Goal: Task Accomplishment & Management: Manage account settings

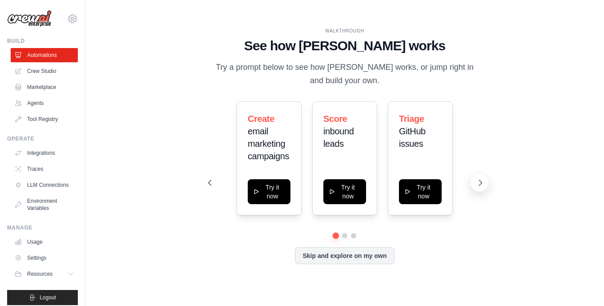
click at [479, 185] on icon at bounding box center [480, 182] width 9 height 9
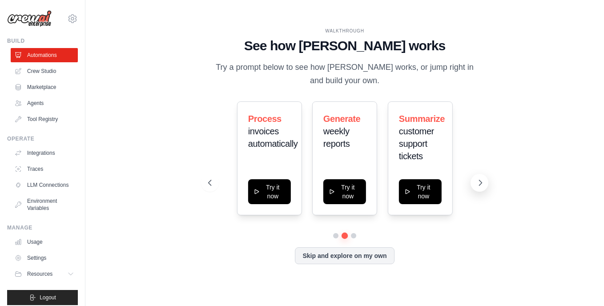
click at [482, 186] on icon at bounding box center [480, 182] width 9 height 9
click at [36, 70] on link "Crew Studio" at bounding box center [45, 71] width 67 height 14
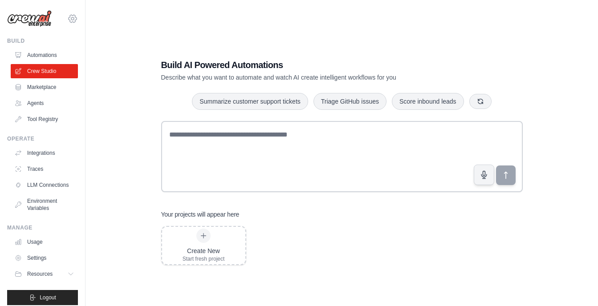
click at [69, 22] on icon at bounding box center [73, 19] width 8 height 8
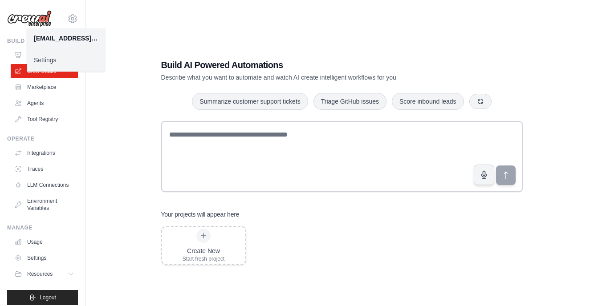
click at [154, 104] on div "Build AI Powered Automations Describe what you want to automate and watch AI cr…" at bounding box center [341, 161] width 383 height 235
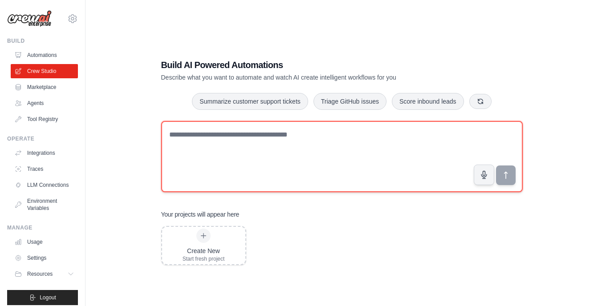
click at [203, 160] on textarea at bounding box center [341, 156] width 361 height 71
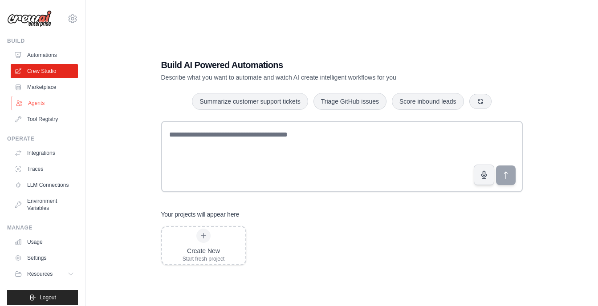
click at [42, 98] on link "Agents" at bounding box center [45, 103] width 67 height 14
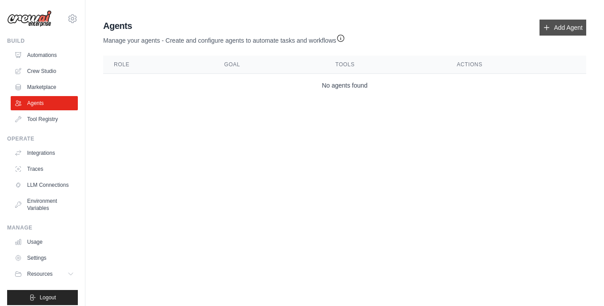
click at [545, 26] on icon at bounding box center [546, 27] width 7 height 7
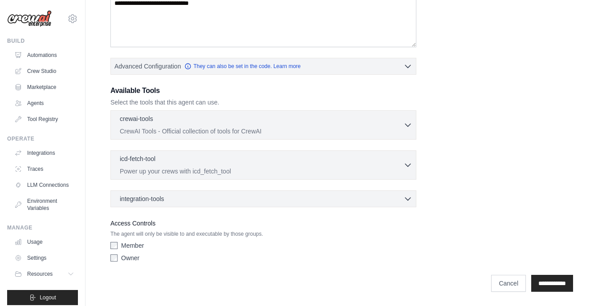
scroll to position [169, 0]
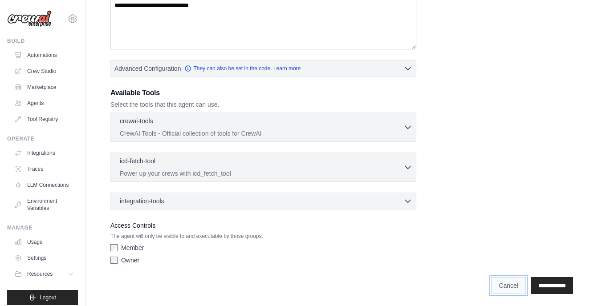
click at [493, 285] on link "Cancel" at bounding box center [508, 285] width 35 height 17
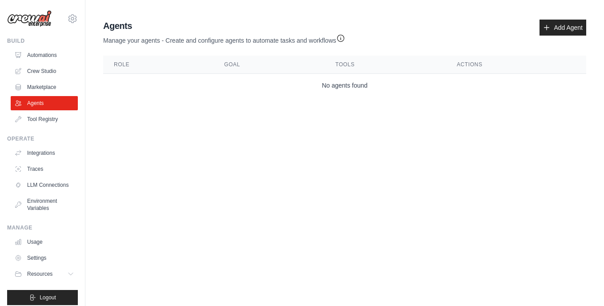
click at [270, 191] on body "[EMAIL_ADDRESS][DOMAIN_NAME] Settings Build Automations Crew Studio Resources B…" at bounding box center [302, 153] width 604 height 306
click at [34, 151] on link "Integrations" at bounding box center [45, 153] width 67 height 14
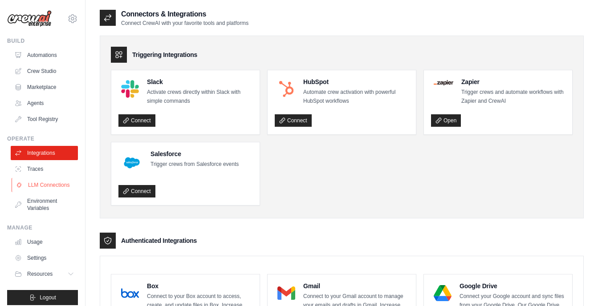
click at [49, 192] on link "LLM Connections" at bounding box center [45, 185] width 67 height 14
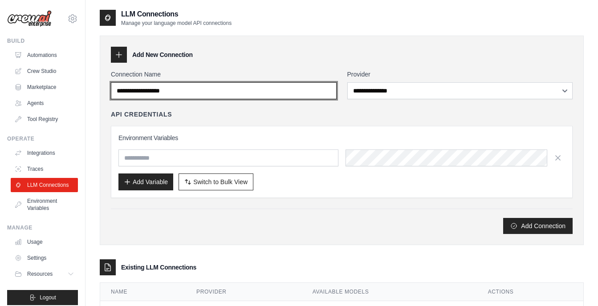
click at [205, 87] on input "Connection Name" at bounding box center [224, 90] width 226 height 17
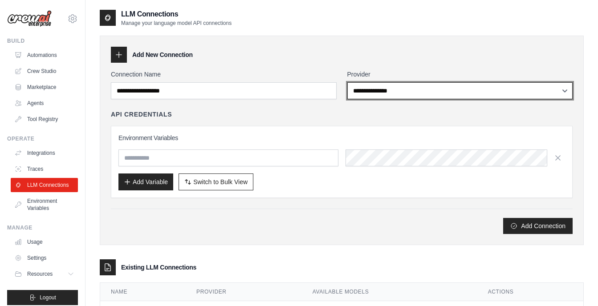
click at [357, 85] on select "**********" at bounding box center [460, 90] width 226 height 17
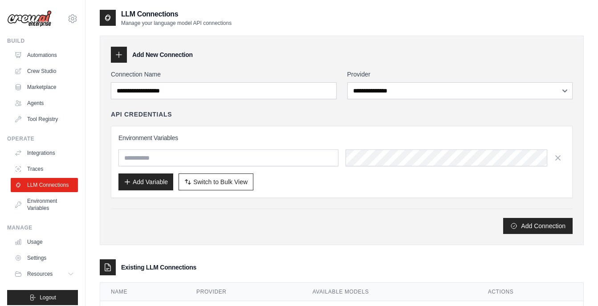
click at [271, 251] on div "**********" at bounding box center [342, 176] width 484 height 298
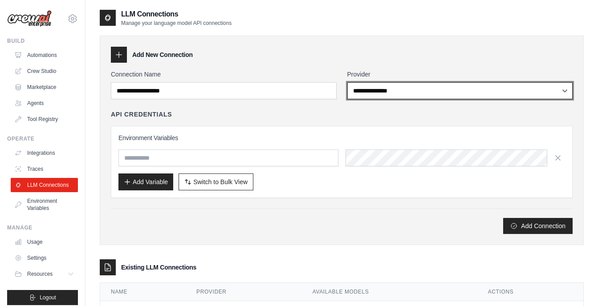
click at [387, 87] on select "**********" at bounding box center [460, 90] width 226 height 17
click at [397, 97] on select "**********" at bounding box center [460, 90] width 226 height 17
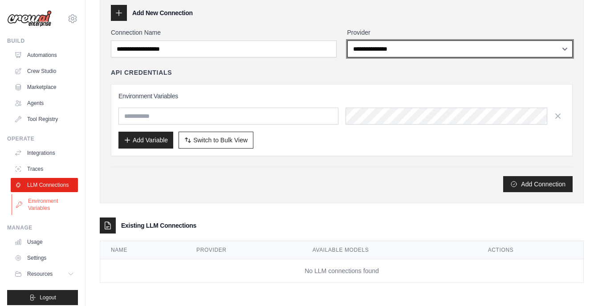
scroll to position [13, 0]
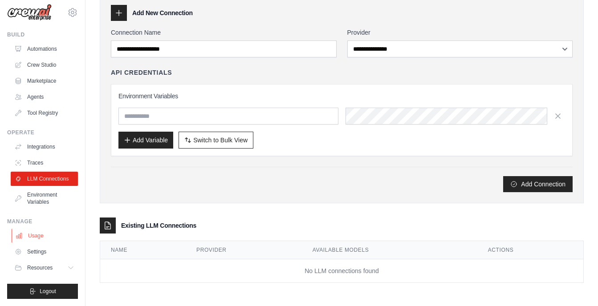
click at [36, 236] on link "Usage" at bounding box center [45, 236] width 67 height 14
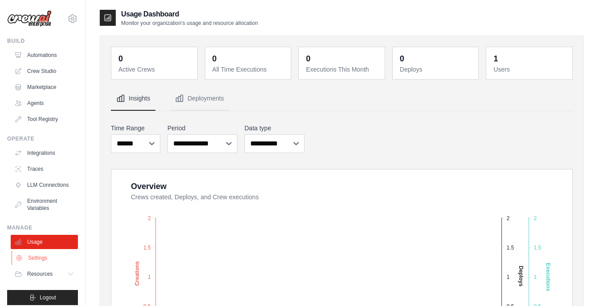
click at [44, 263] on link "Settings" at bounding box center [45, 258] width 67 height 14
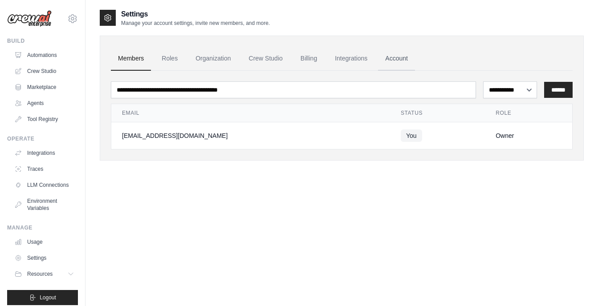
click at [392, 53] on link "Account" at bounding box center [396, 59] width 37 height 24
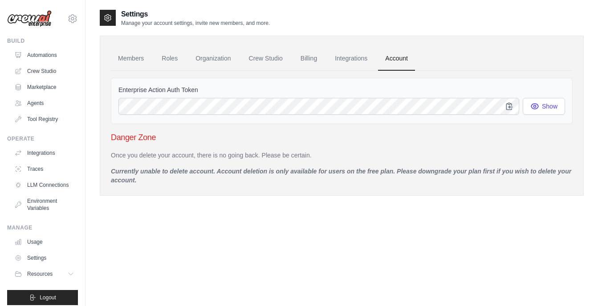
click at [149, 142] on h3 "Danger Zone" at bounding box center [341, 137] width 461 height 12
click at [136, 187] on div "Members Roles Organization Crew Studio Billing Integrations Account Enterprise …" at bounding box center [342, 116] width 484 height 160
click at [121, 166] on div "Once you delete your account, there is no going back. Please be certain. Curren…" at bounding box center [341, 168] width 461 height 34
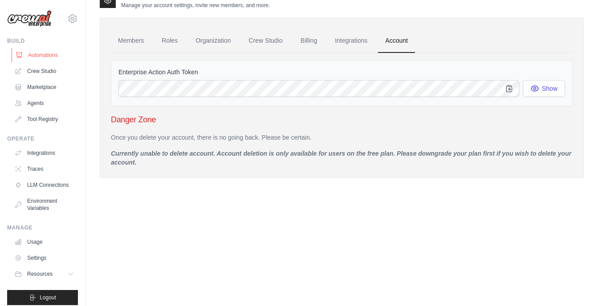
click at [57, 54] on link "Automations" at bounding box center [45, 55] width 67 height 14
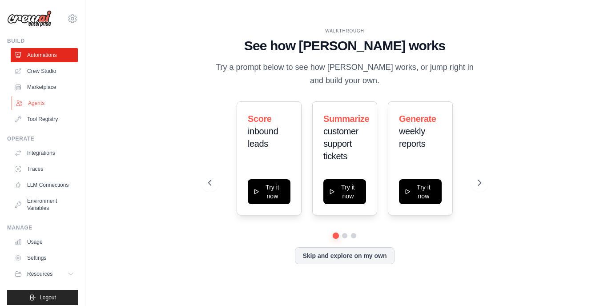
click at [37, 103] on link "Agents" at bounding box center [45, 103] width 67 height 14
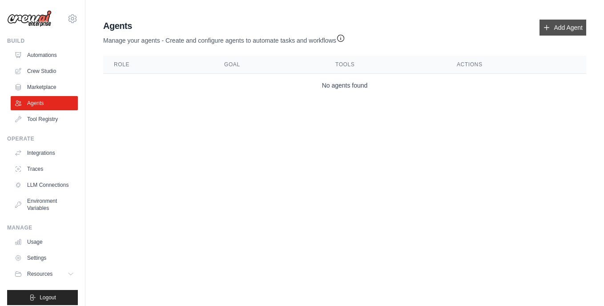
click at [557, 22] on link "Add Agent" at bounding box center [563, 28] width 47 height 16
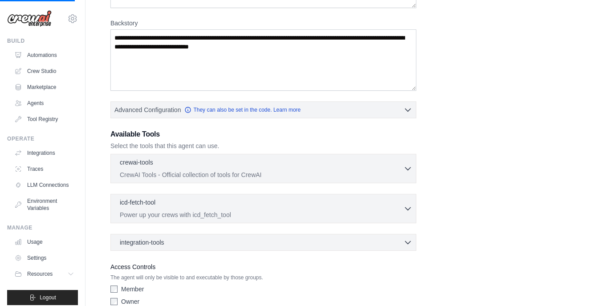
scroll to position [171, 0]
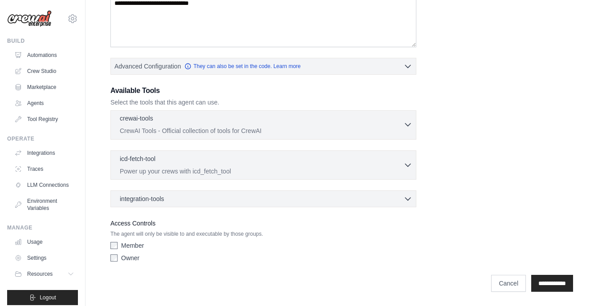
click at [368, 123] on div "crewai-tools 0 selected" at bounding box center [261, 119] width 283 height 11
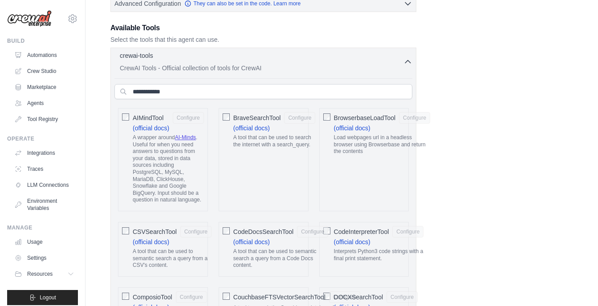
scroll to position [235, 0]
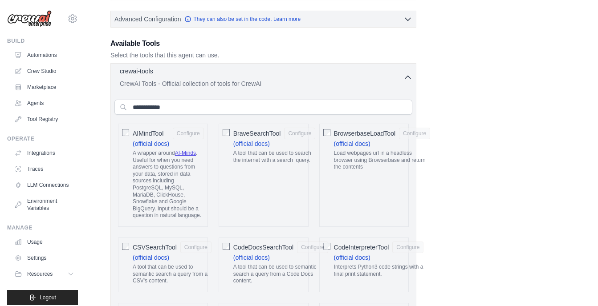
click at [393, 83] on p "CrewAI Tools - Official collection of tools for CrewAI" at bounding box center [261, 83] width 283 height 9
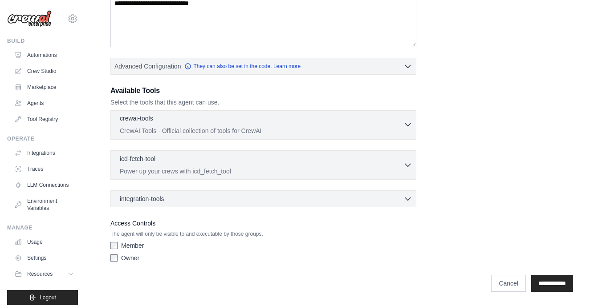
scroll to position [171, 0]
click at [198, 191] on div "integration-tools 0 selected Box Save files to Box Gmail" at bounding box center [263, 198] width 306 height 17
click at [183, 196] on div "integration-tools 0 selected" at bounding box center [266, 198] width 292 height 9
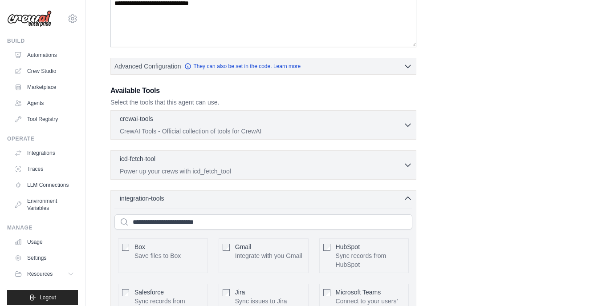
click at [183, 196] on div "integration-tools 0 selected" at bounding box center [266, 198] width 292 height 9
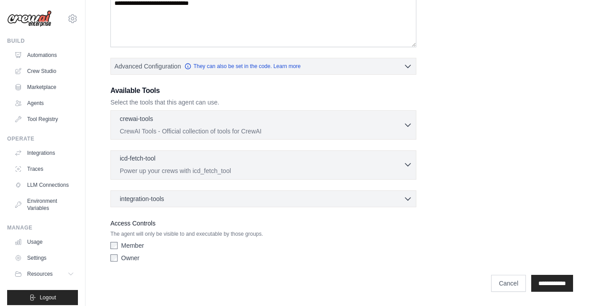
click at [220, 172] on p "Power up your crews with icd_fetch_tool" at bounding box center [261, 170] width 283 height 9
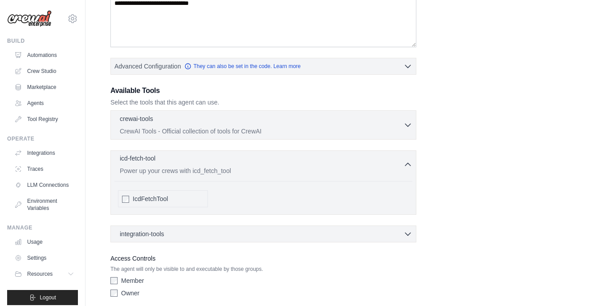
click at [220, 172] on p "Power up your crews with icd_fetch_tool" at bounding box center [261, 170] width 283 height 9
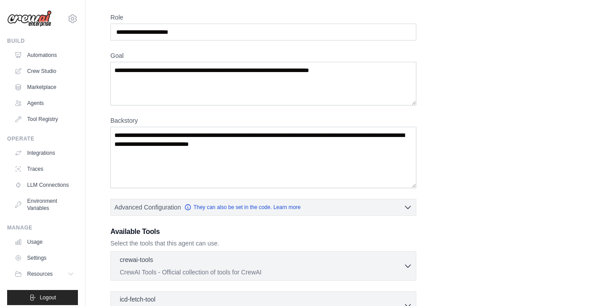
scroll to position [0, 0]
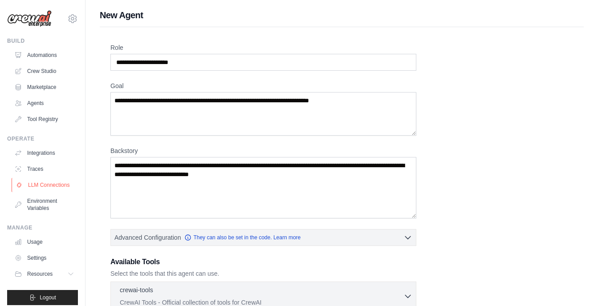
click at [44, 189] on link "LLM Connections" at bounding box center [45, 185] width 67 height 14
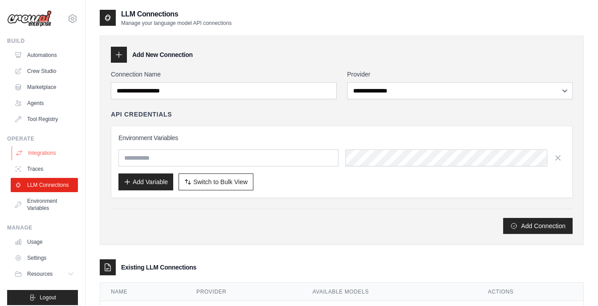
click at [34, 150] on link "Integrations" at bounding box center [45, 153] width 67 height 14
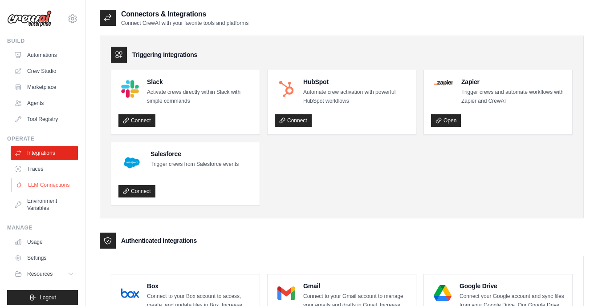
click at [22, 186] on icon at bounding box center [19, 185] width 7 height 7
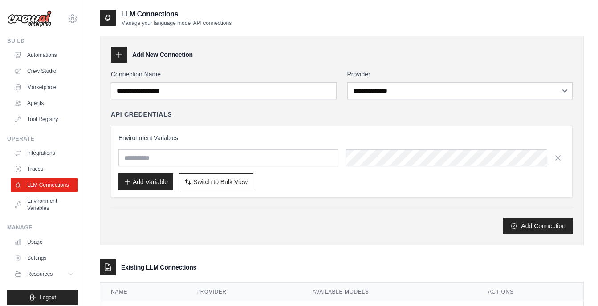
click at [121, 57] on icon at bounding box center [118, 54] width 9 height 9
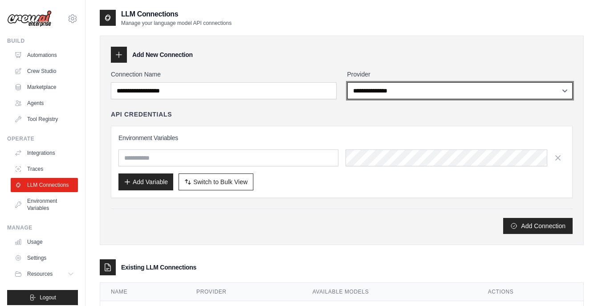
click at [392, 94] on select "**********" at bounding box center [460, 90] width 226 height 17
select select "**********"
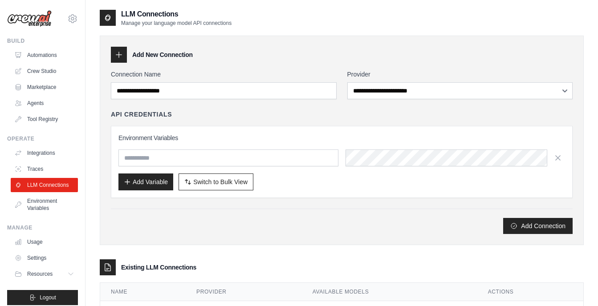
click at [267, 202] on div "**********" at bounding box center [341, 152] width 461 height 164
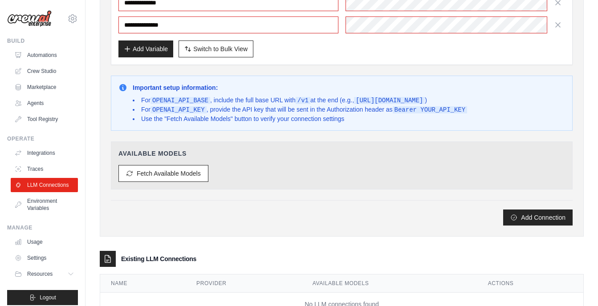
scroll to position [220, 0]
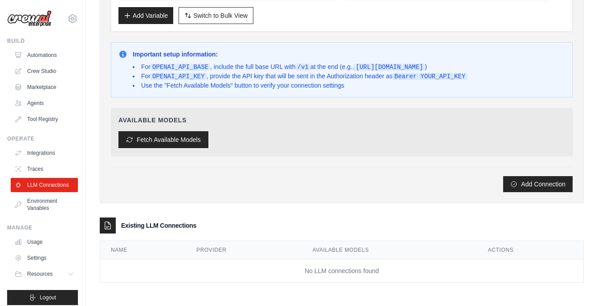
click at [199, 143] on button "Fetch Available Models" at bounding box center [163, 139] width 90 height 17
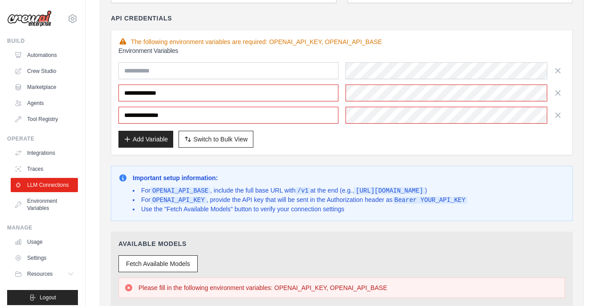
scroll to position [0, 0]
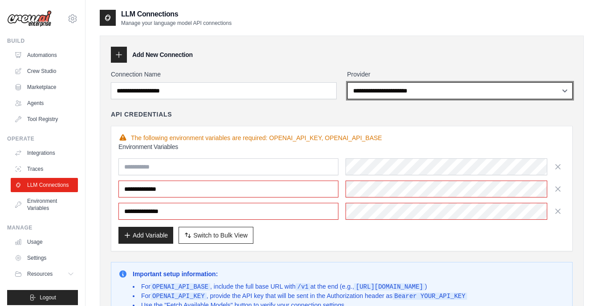
click at [379, 89] on select "**********" at bounding box center [460, 90] width 226 height 17
select select
click at [347, 82] on select "**********" at bounding box center [460, 90] width 226 height 17
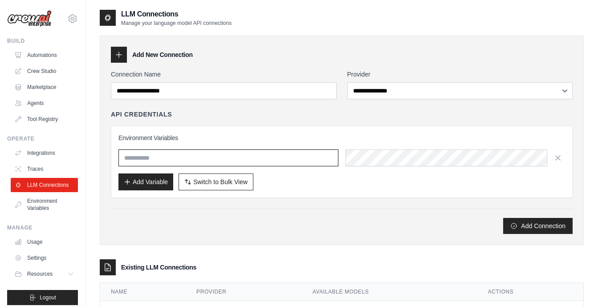
click at [283, 158] on input "text" at bounding box center [228, 158] width 220 height 17
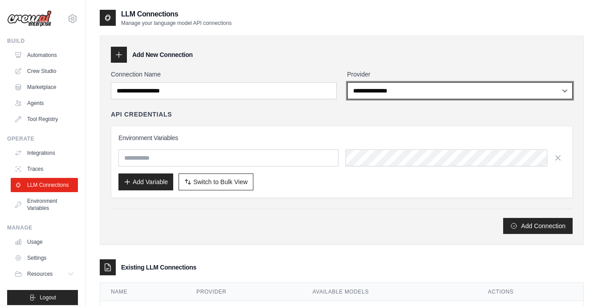
click at [378, 92] on select "**********" at bounding box center [460, 90] width 226 height 17
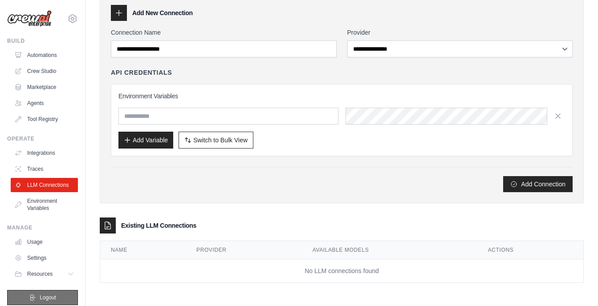
click at [42, 301] on span "Logout" at bounding box center [48, 297] width 16 height 7
